Goal: Information Seeking & Learning: Learn about a topic

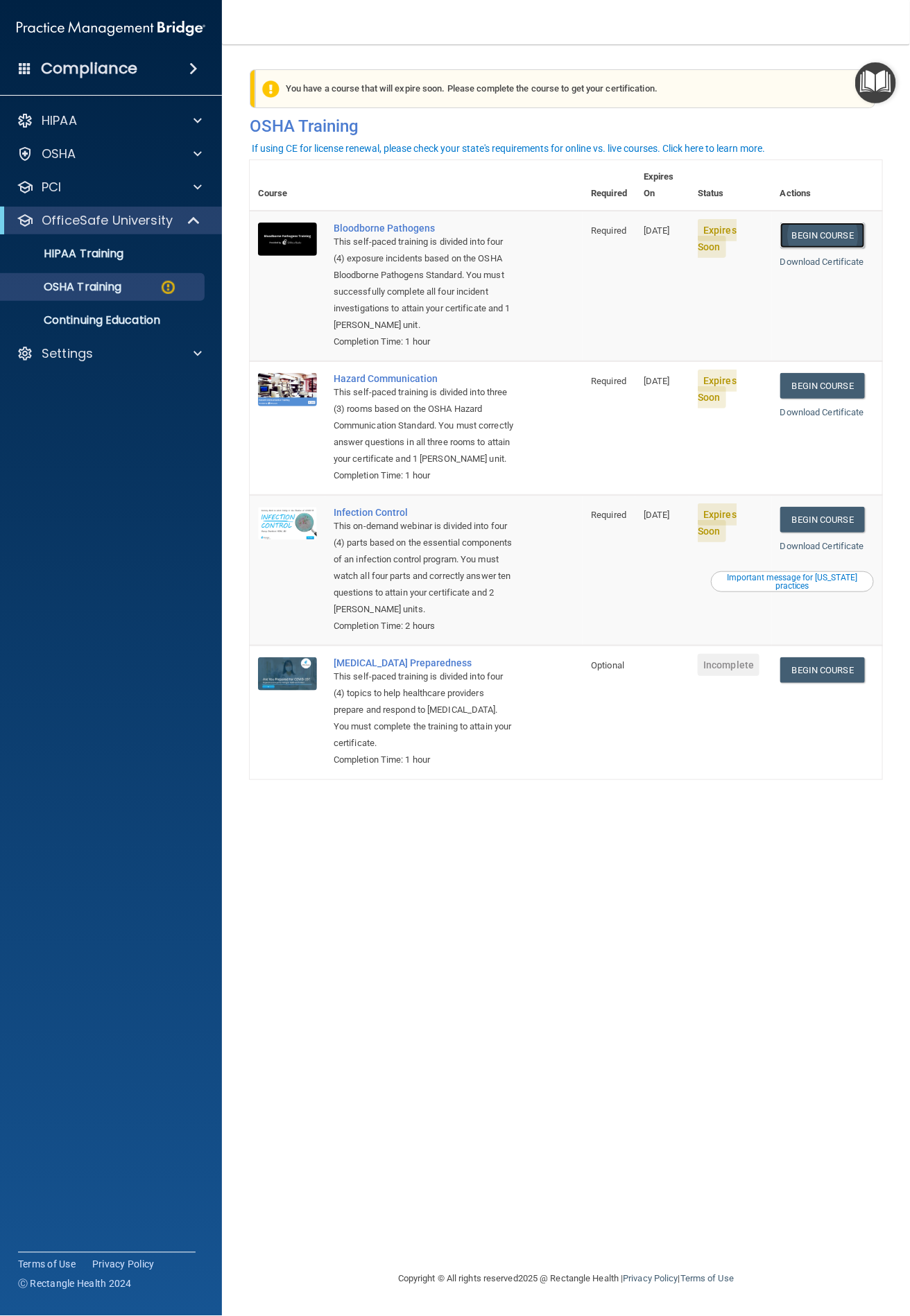
click at [806, 223] on link "Begin Course" at bounding box center [822, 235] width 84 height 26
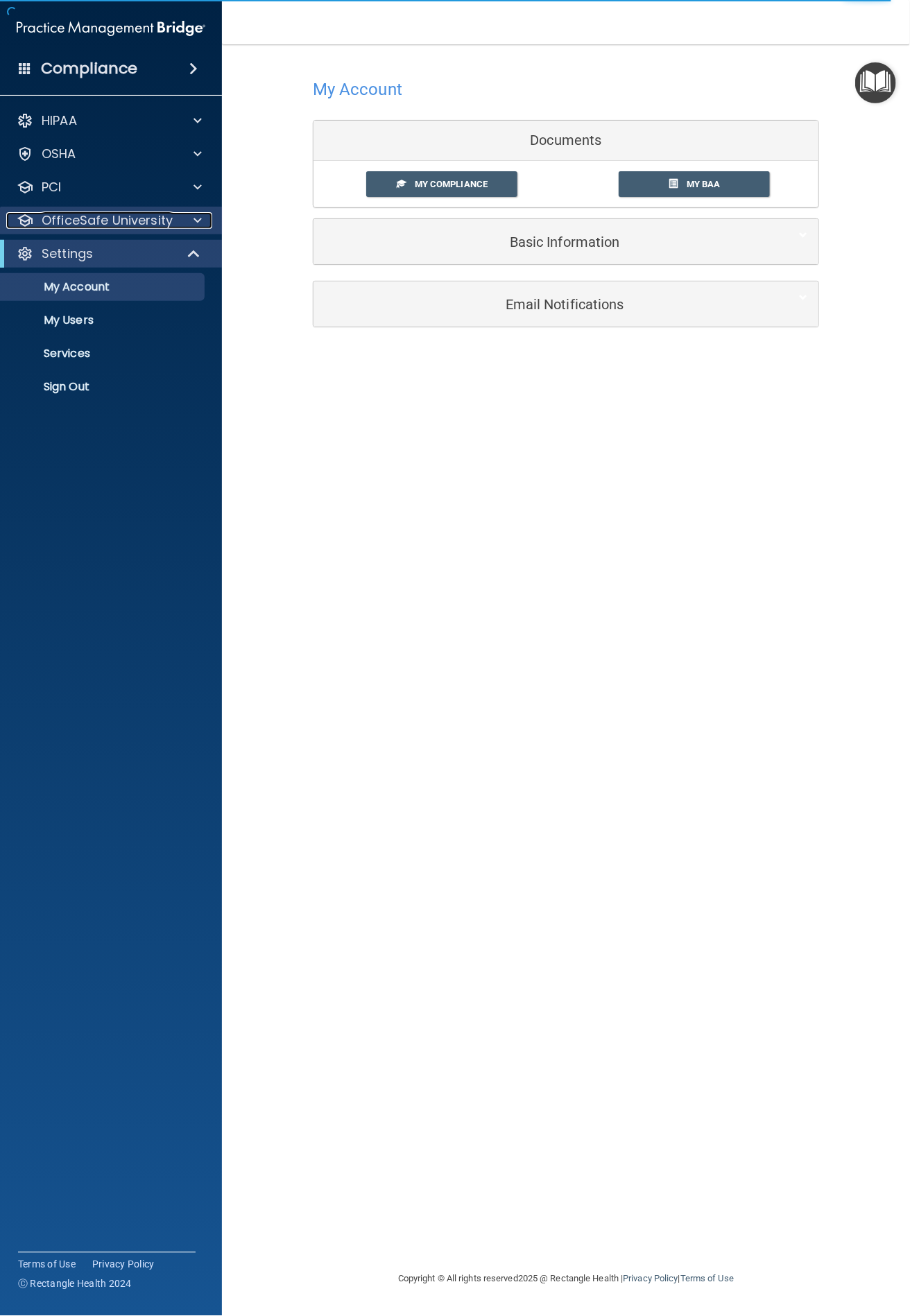
click at [88, 217] on p "OfficeSafe University" at bounding box center [107, 221] width 131 height 17
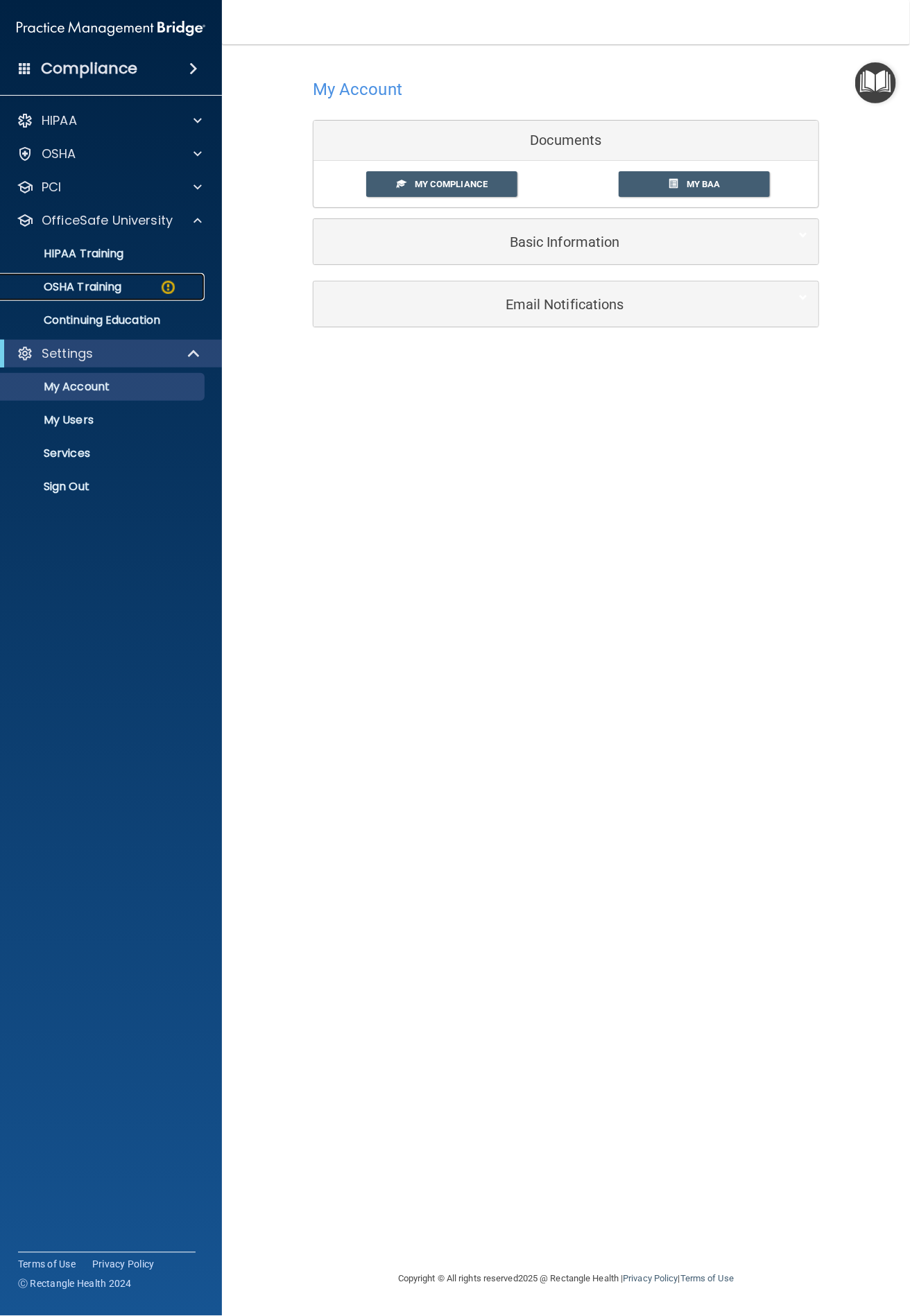
click at [100, 281] on p "OSHA Training" at bounding box center [65, 287] width 112 height 14
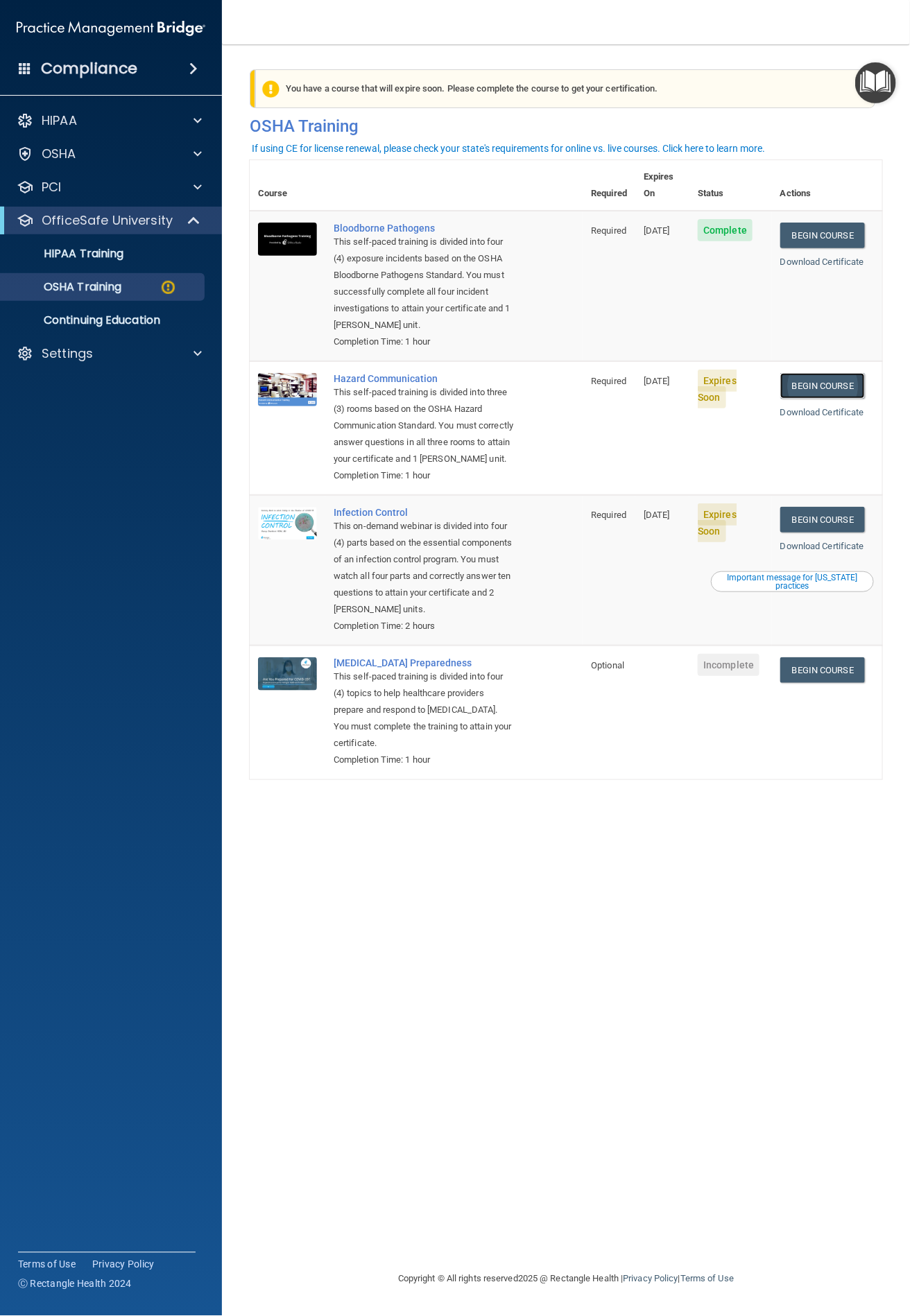
click at [805, 373] on link "Begin Course" at bounding box center [822, 386] width 84 height 26
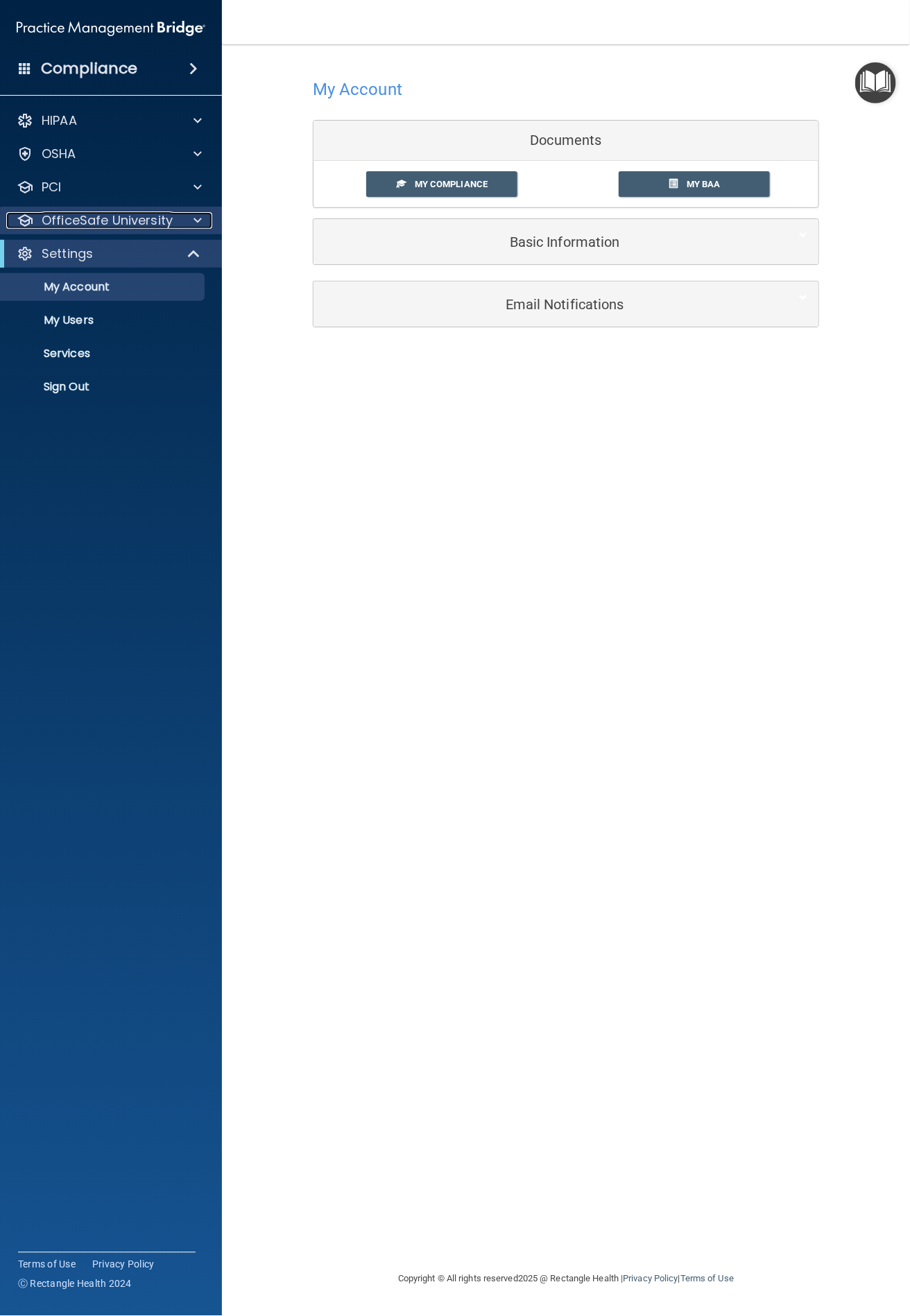
click at [146, 224] on p "OfficeSafe University" at bounding box center [107, 221] width 131 height 17
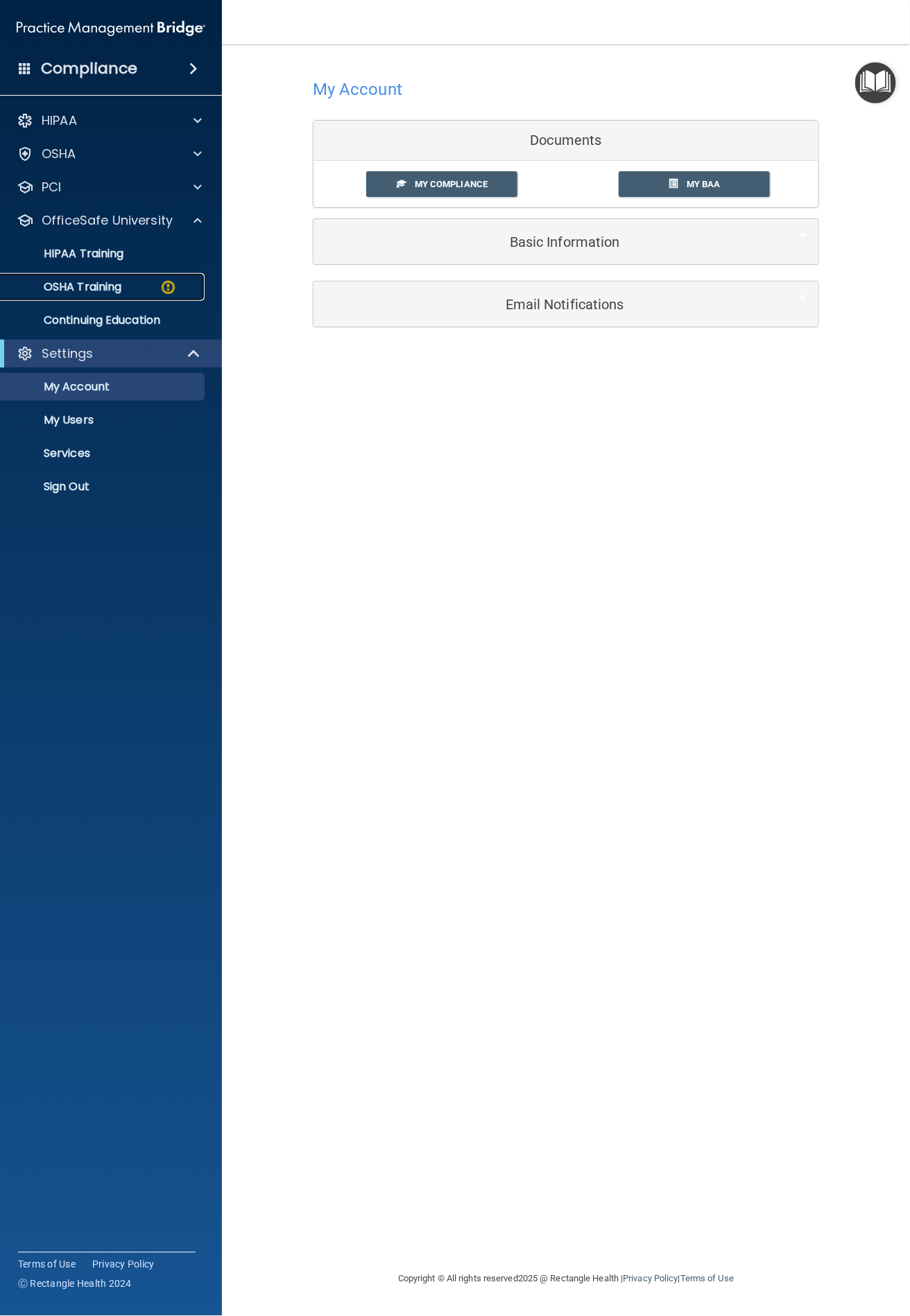
click at [111, 284] on p "OSHA Training" at bounding box center [65, 287] width 112 height 14
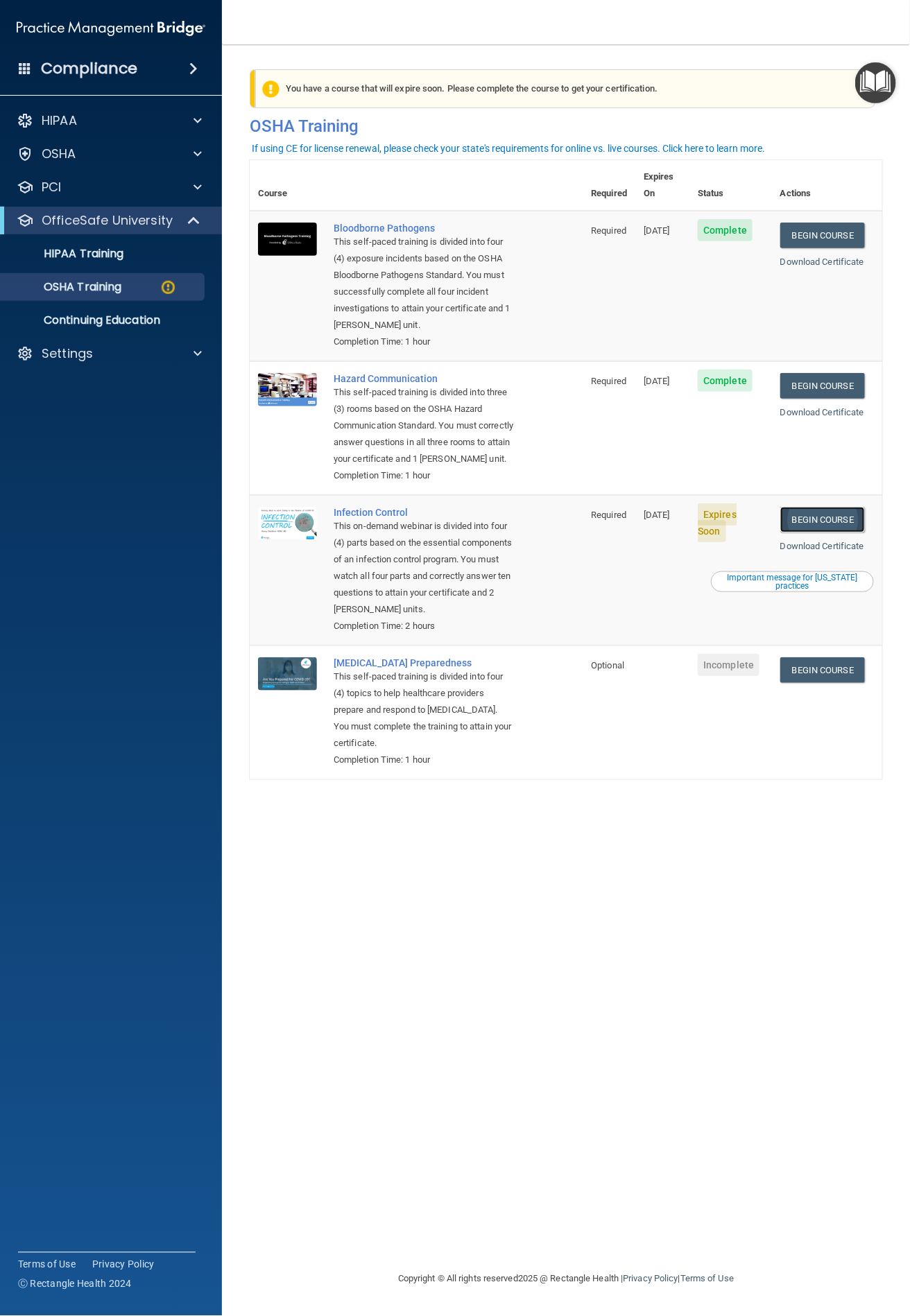
click at [804, 517] on link "Begin Course" at bounding box center [822, 519] width 84 height 26
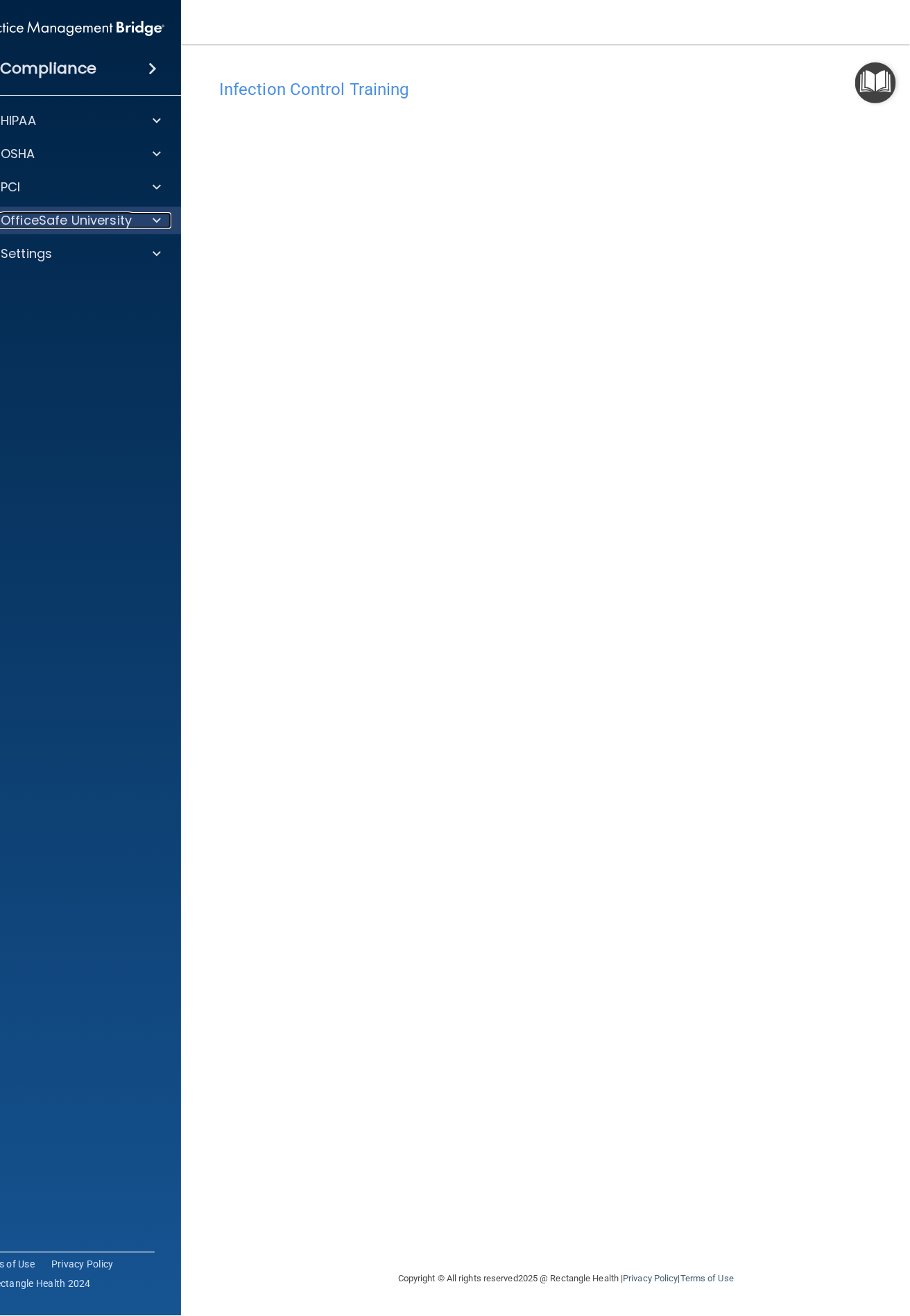
click at [125, 217] on p "OfficeSafe University" at bounding box center [66, 221] width 131 height 17
click at [87, 285] on div "OSHA Training" at bounding box center [63, 287] width 189 height 14
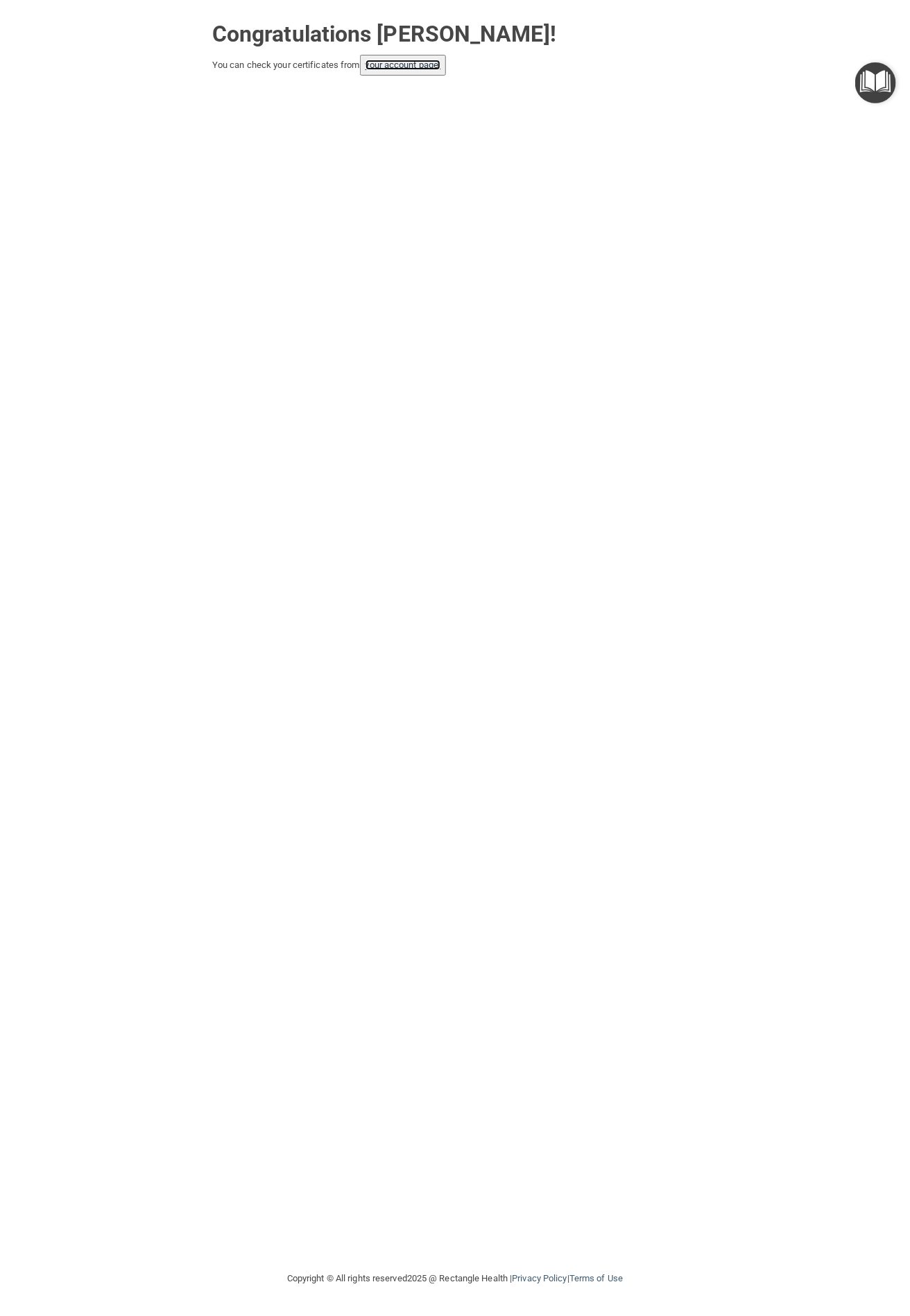
click at [414, 61] on link "your account page!" at bounding box center [403, 65] width 76 height 10
